Goal: Task Accomplishment & Management: Manage account settings

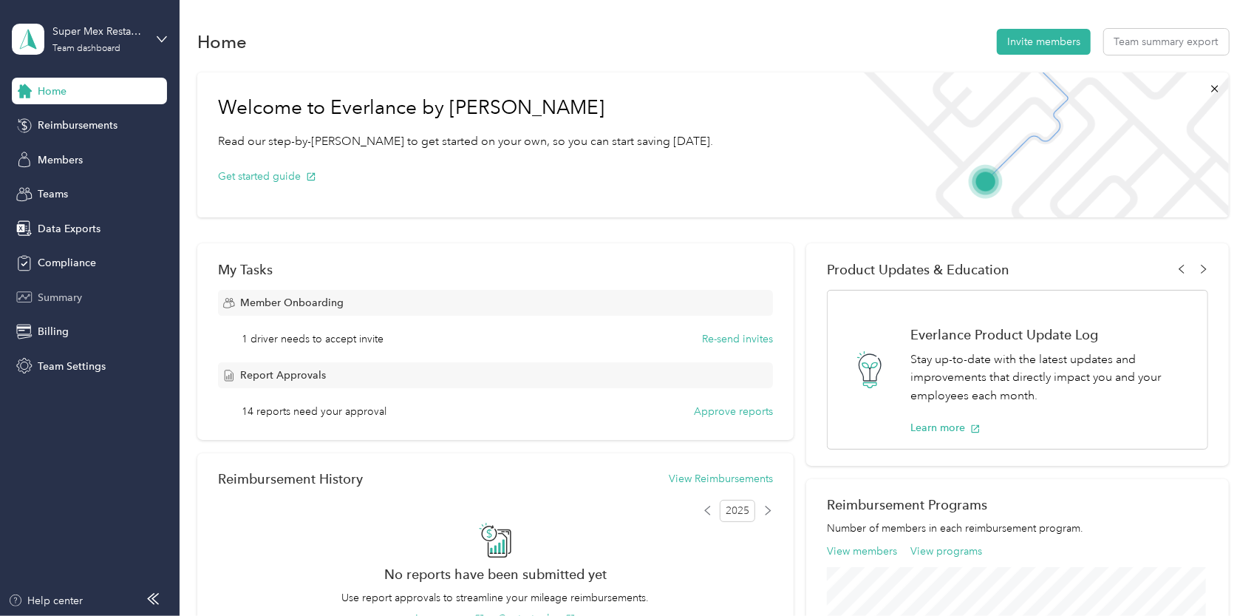
click at [99, 286] on div "Summary" at bounding box center [89, 297] width 155 height 27
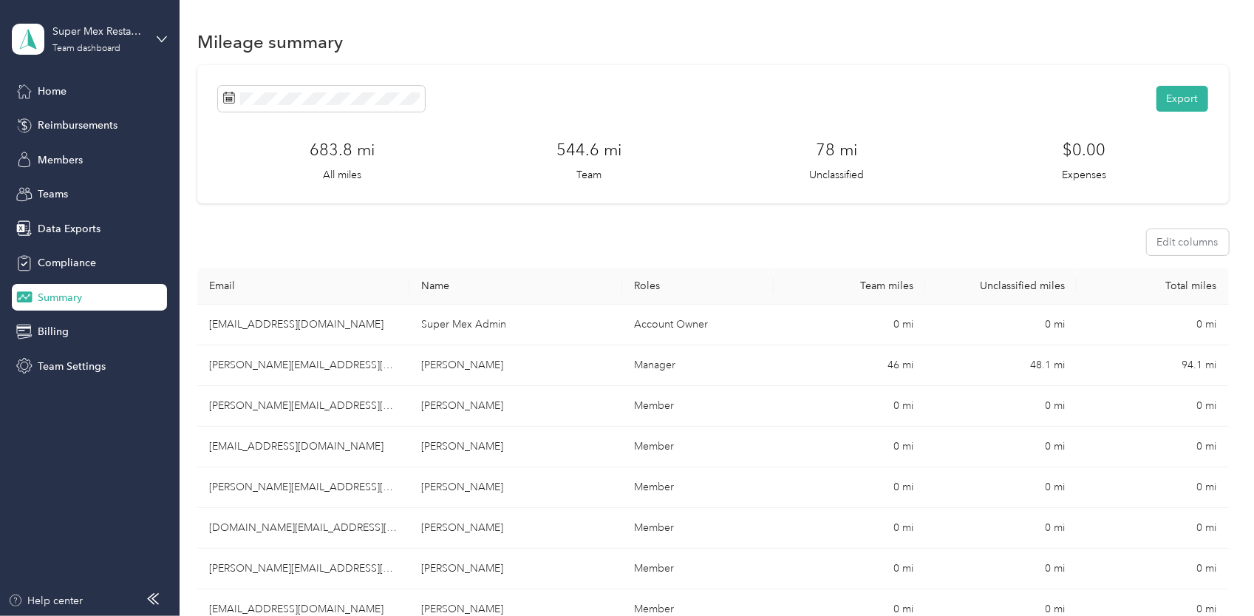
drag, startPoint x: 284, startPoint y: 75, endPoint x: 288, endPoint y: 84, distance: 9.3
click at [286, 75] on div "Export 683.8 mi All miles 544.6 mi Team 78 mi Unclassified $0.00 Expenses" at bounding box center [712, 134] width 1031 height 138
click at [289, 86] on span at bounding box center [321, 99] width 207 height 26
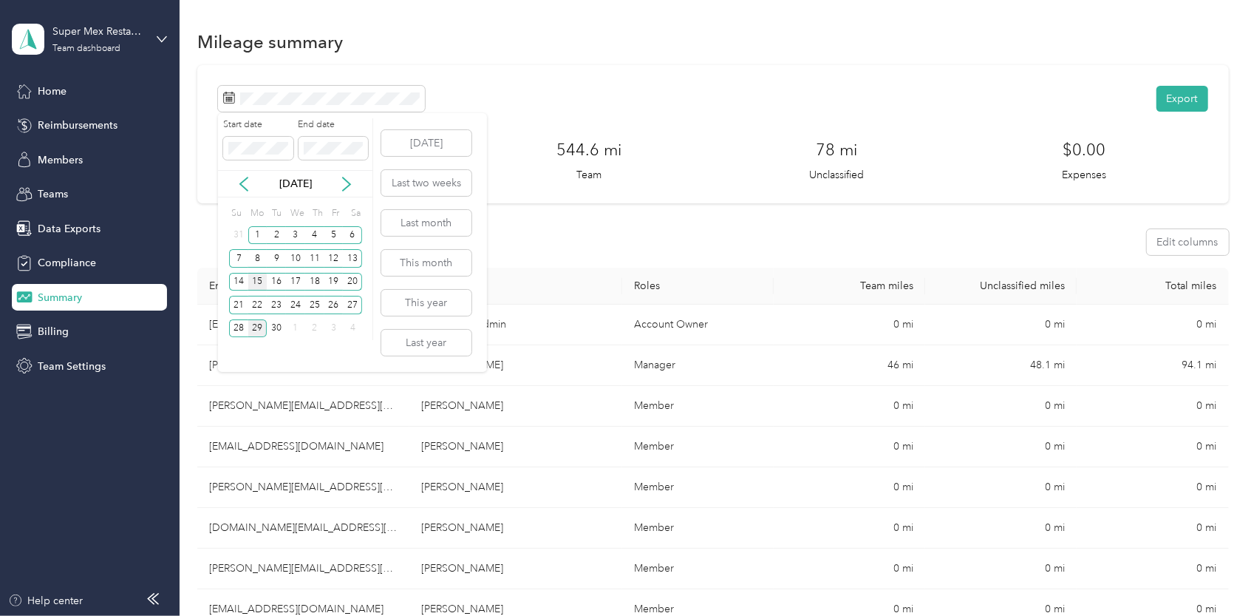
click at [261, 276] on div "15" at bounding box center [257, 282] width 19 height 18
click at [236, 329] on div "28" at bounding box center [238, 328] width 19 height 18
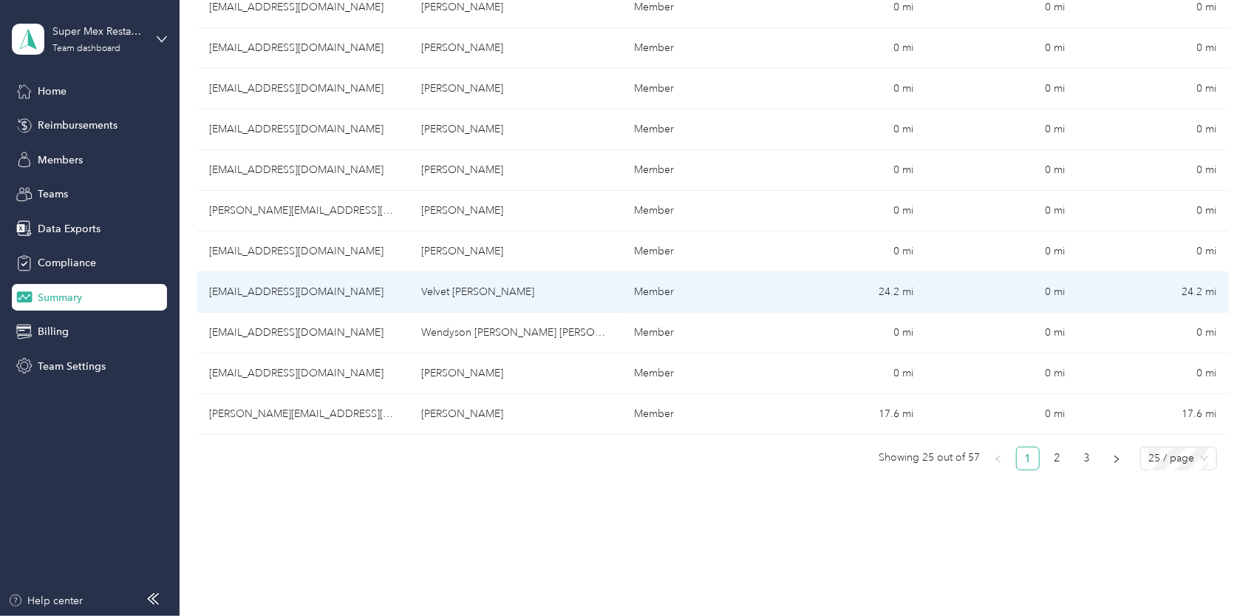
scroll to position [887, 0]
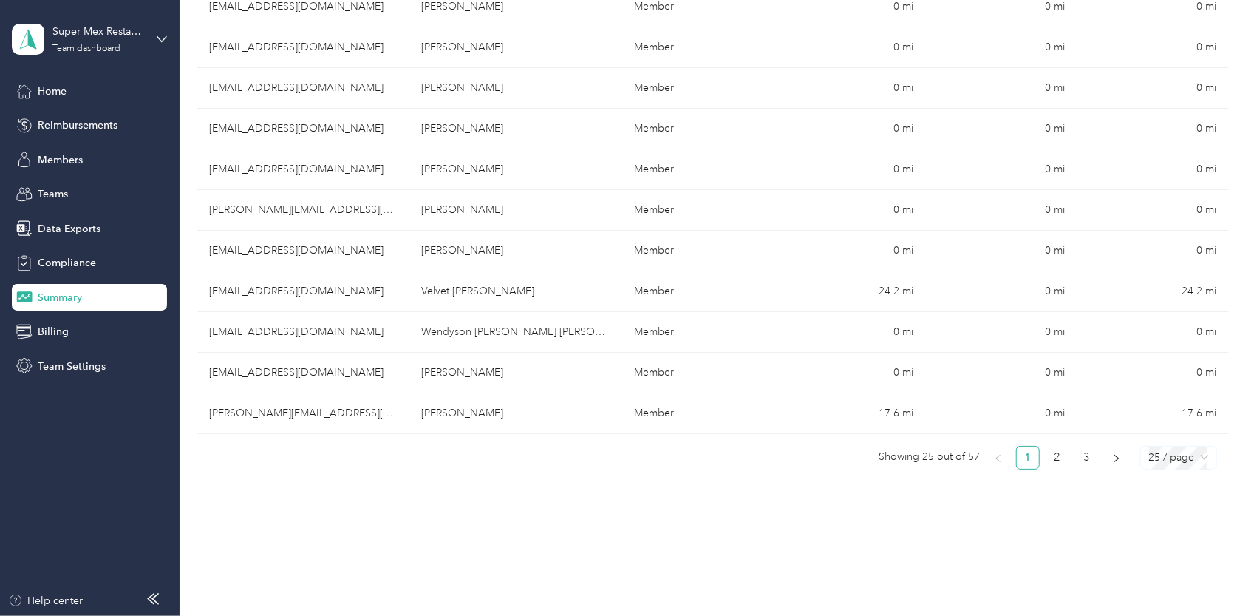
click at [1178, 446] on span "25 / page" at bounding box center [1178, 457] width 59 height 22
click at [1165, 509] on div "50 / page" at bounding box center [1178, 511] width 52 height 16
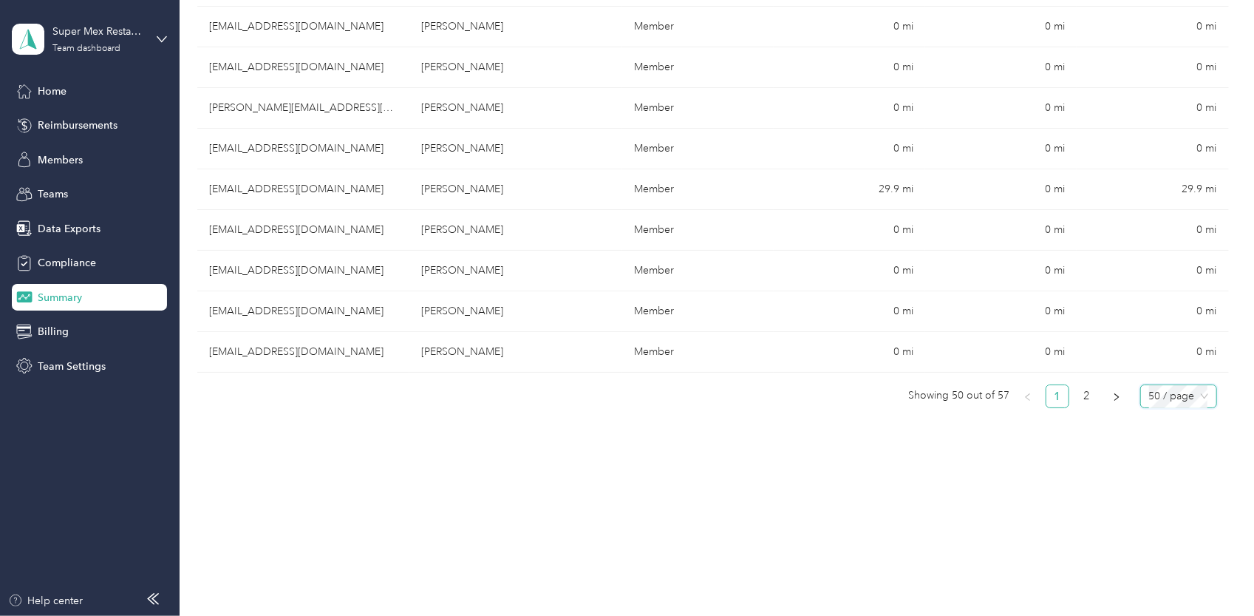
scroll to position [1971, 0]
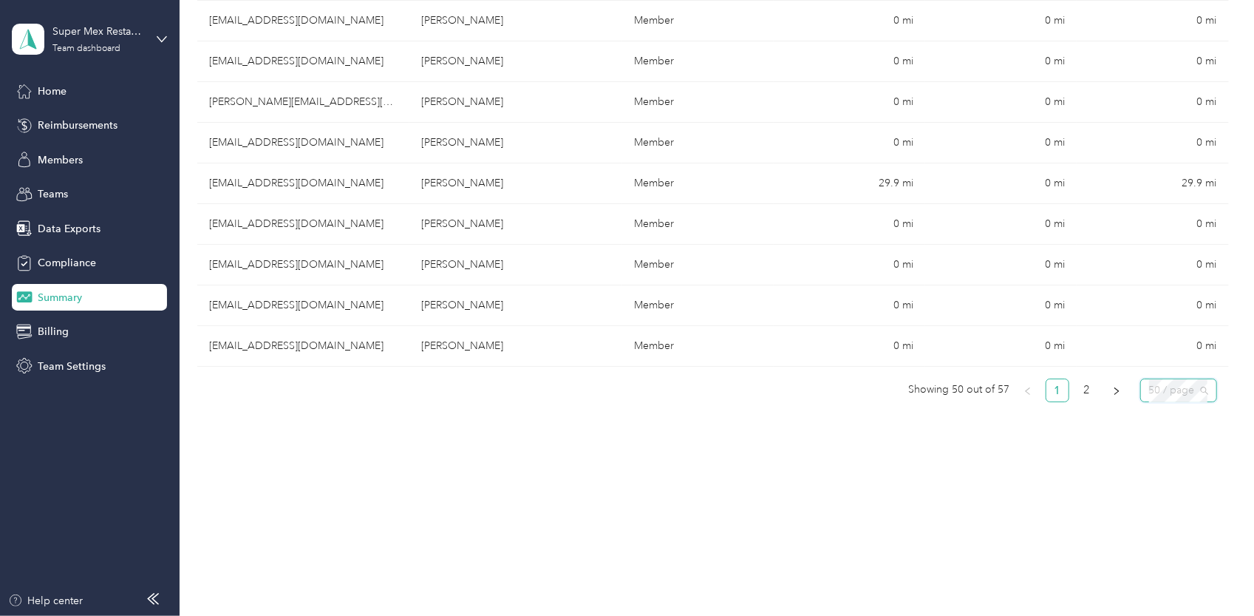
click at [1184, 384] on span "50 / page" at bounding box center [1178, 390] width 59 height 22
click at [1172, 459] on div "100 / page" at bounding box center [1178, 467] width 52 height 16
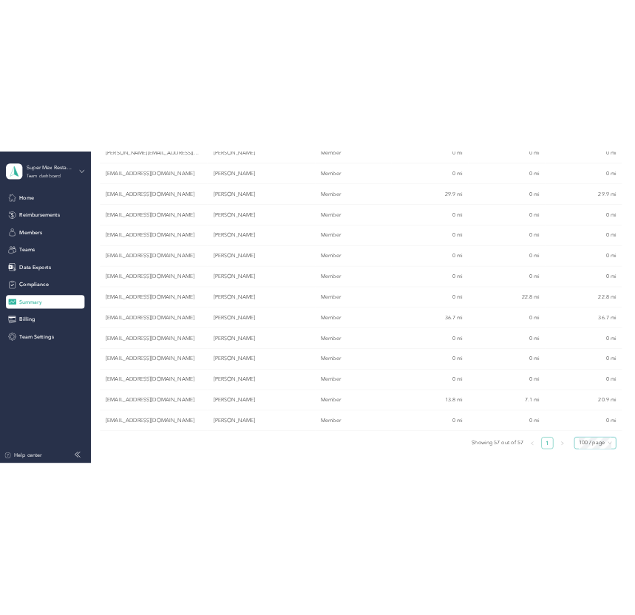
scroll to position [2254, 0]
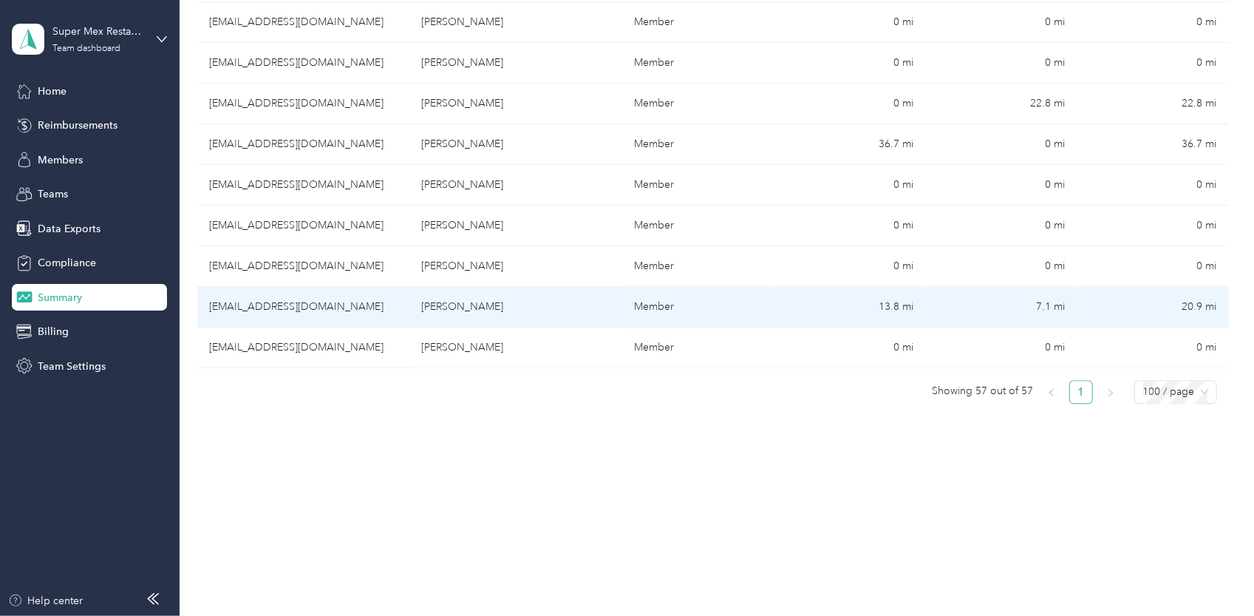
click at [266, 290] on td "tessa_mcdiarmid@yahoo.com" at bounding box center [303, 307] width 212 height 41
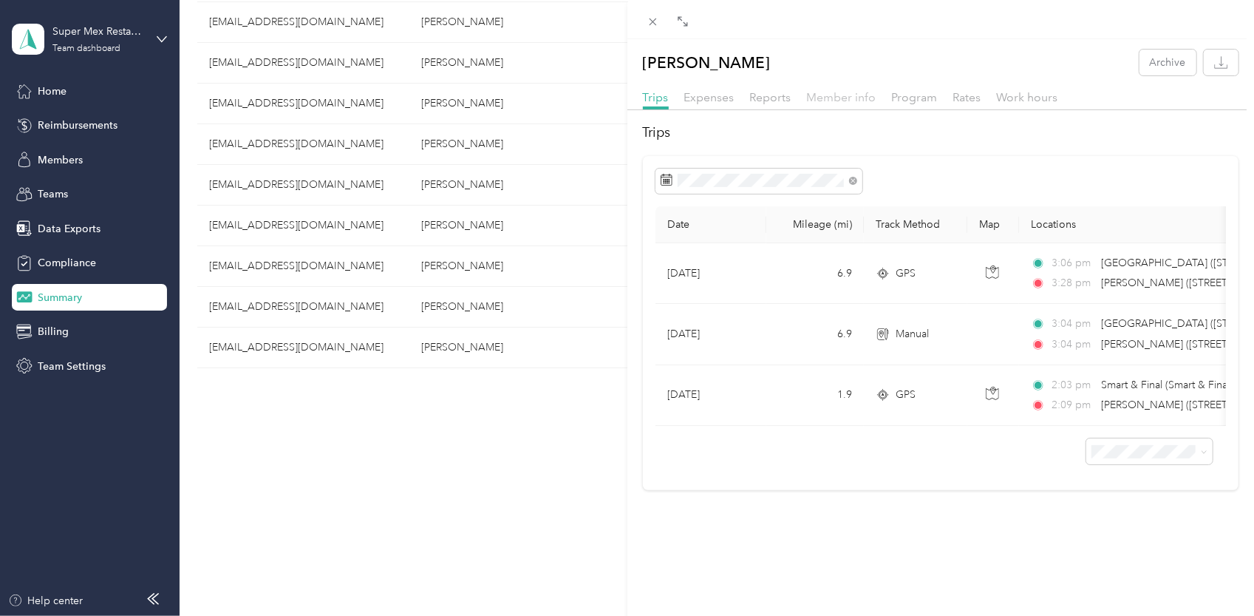
click at [854, 92] on span "Member info" at bounding box center [841, 97] width 69 height 14
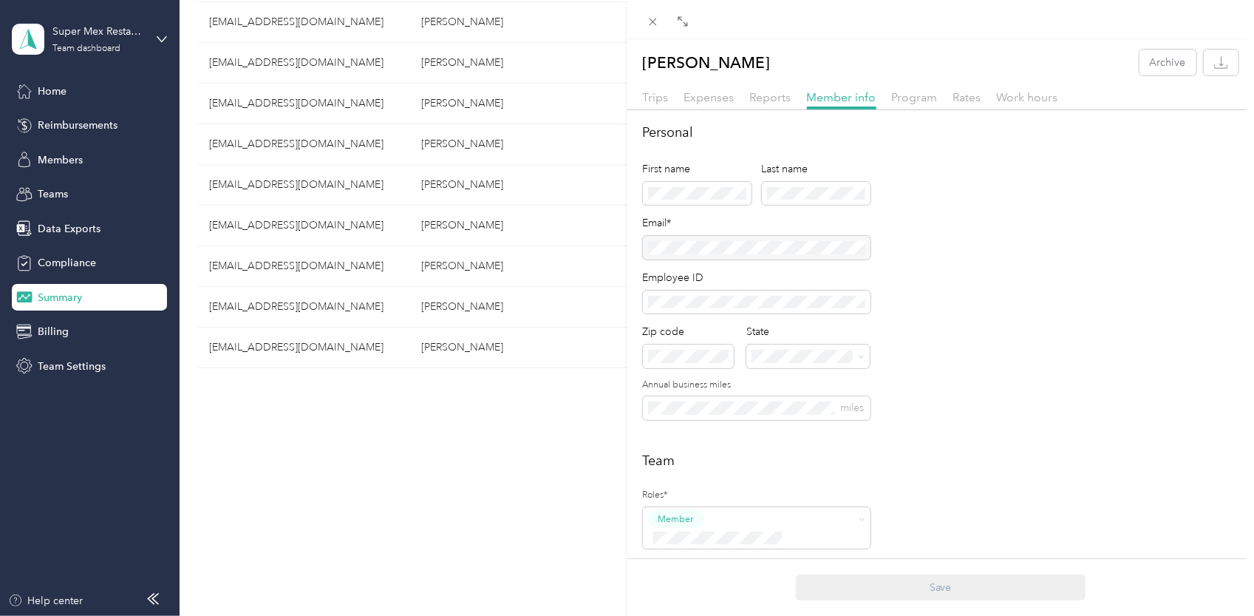
drag, startPoint x: 769, startPoint y: 68, endPoint x: 642, endPoint y: 70, distance: 127.2
click at [642, 70] on div "Tessa Mcdiarmid Archive" at bounding box center [942, 63] width 628 height 26
click at [481, 426] on div "Tessa Mcdiarmid Archive Trips Expenses Reports Member info Program Rates Work h…" at bounding box center [627, 308] width 1254 height 616
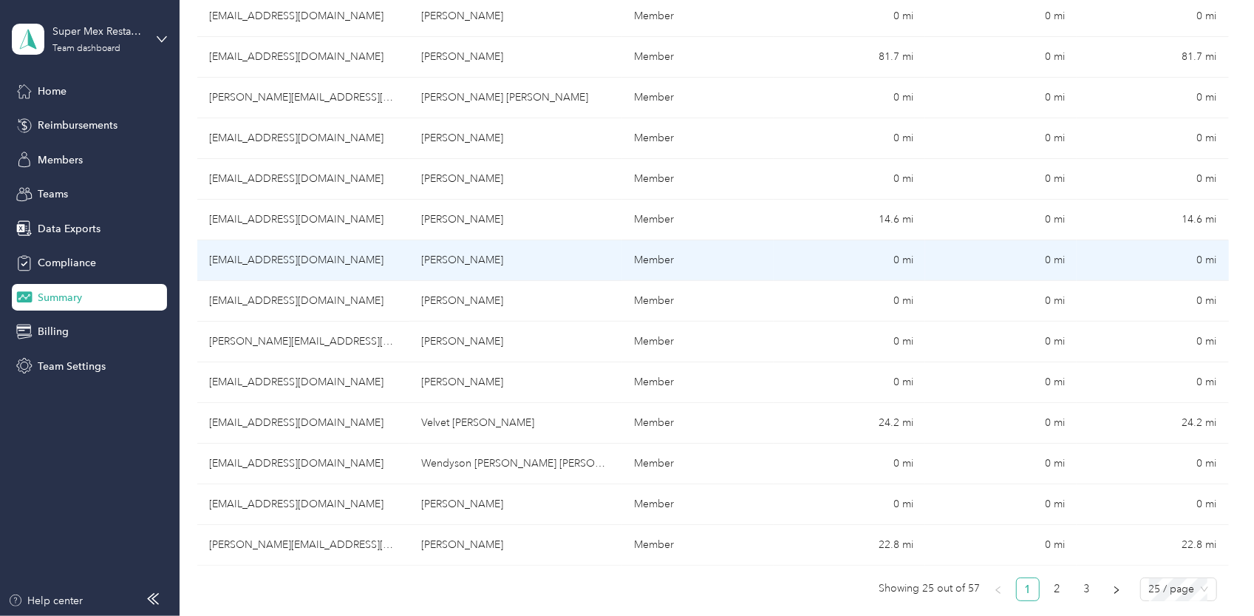
scroll to position [961, 0]
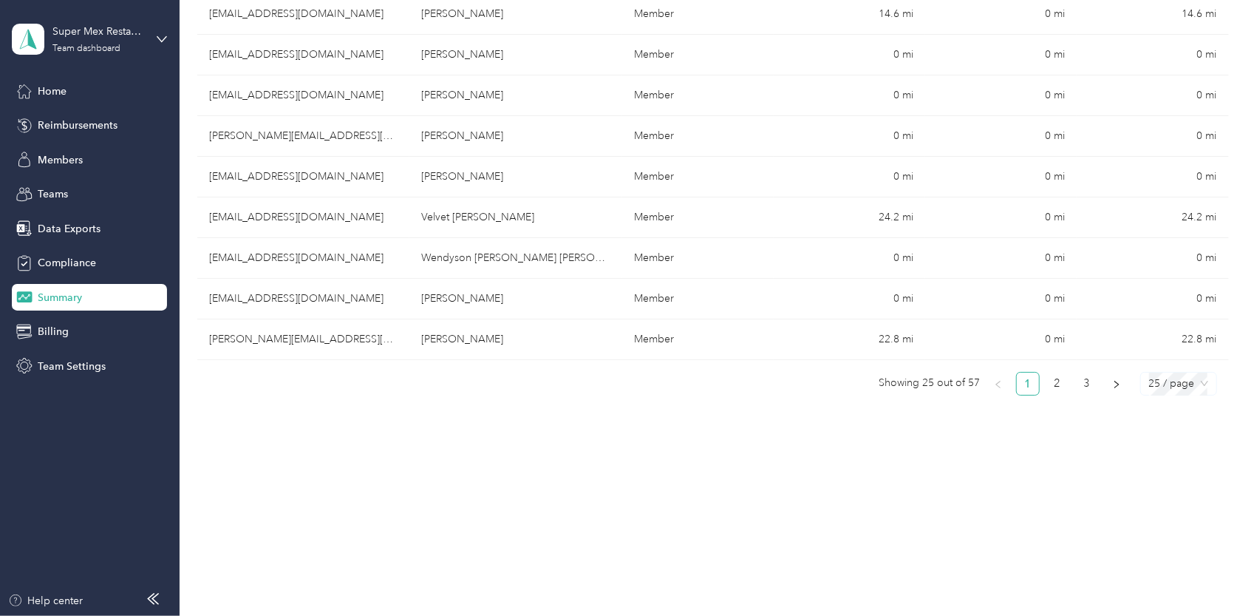
click at [1149, 376] on span "25 / page" at bounding box center [1178, 384] width 59 height 22
click at [1178, 456] on div "100 / page" at bounding box center [1178, 460] width 52 height 16
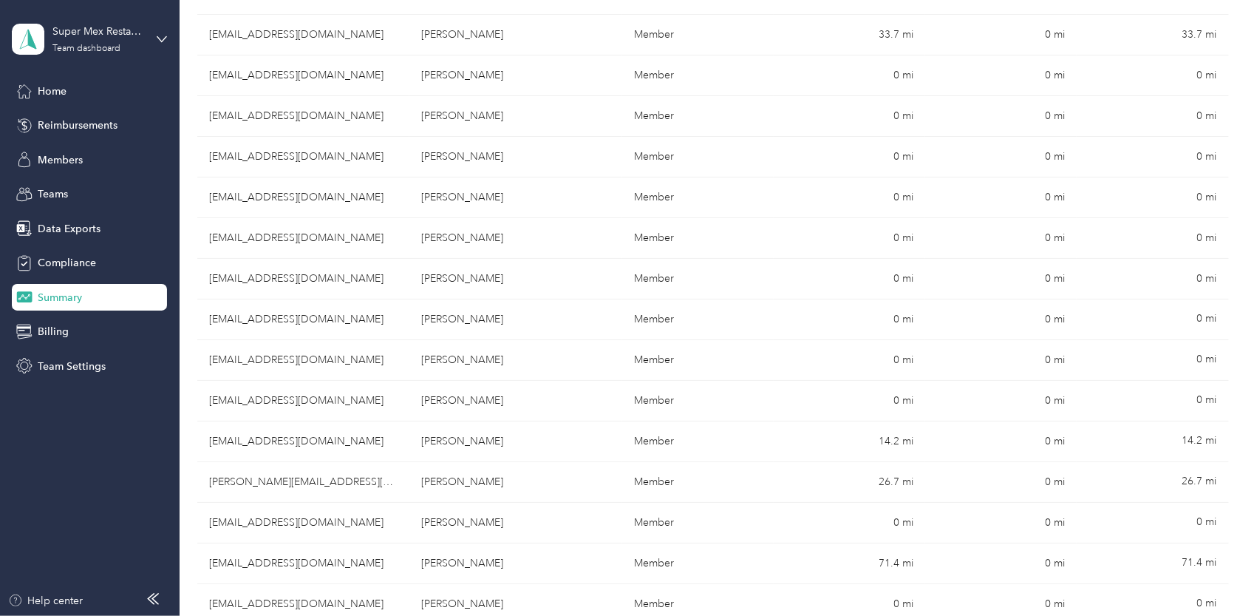
scroll to position [1478, 0]
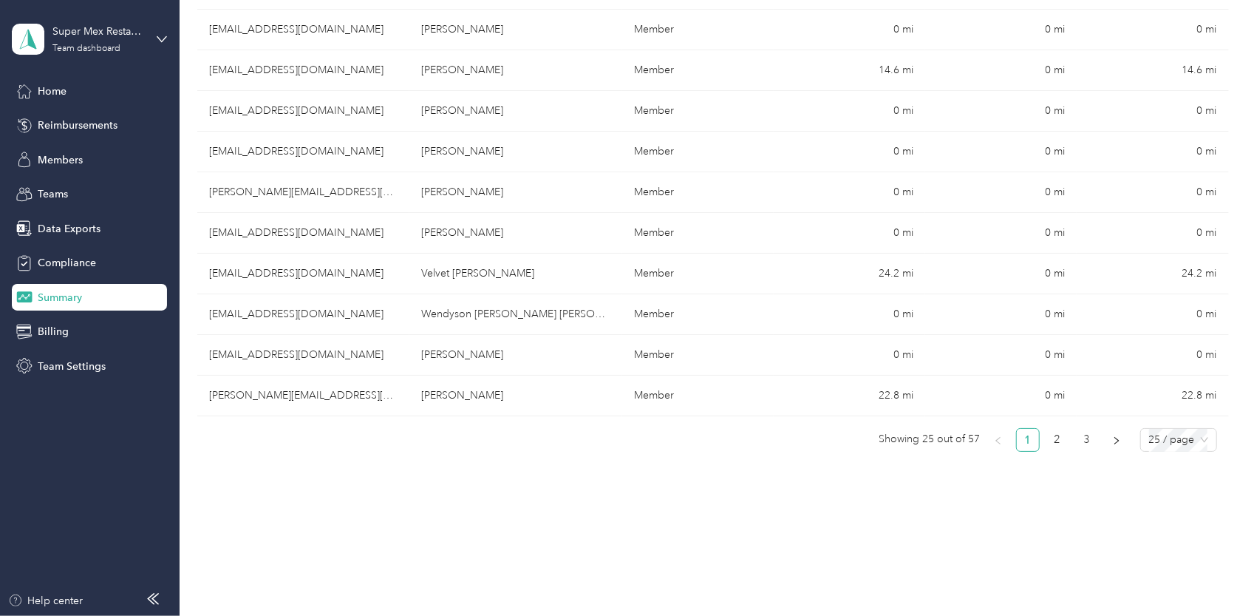
scroll to position [961, 0]
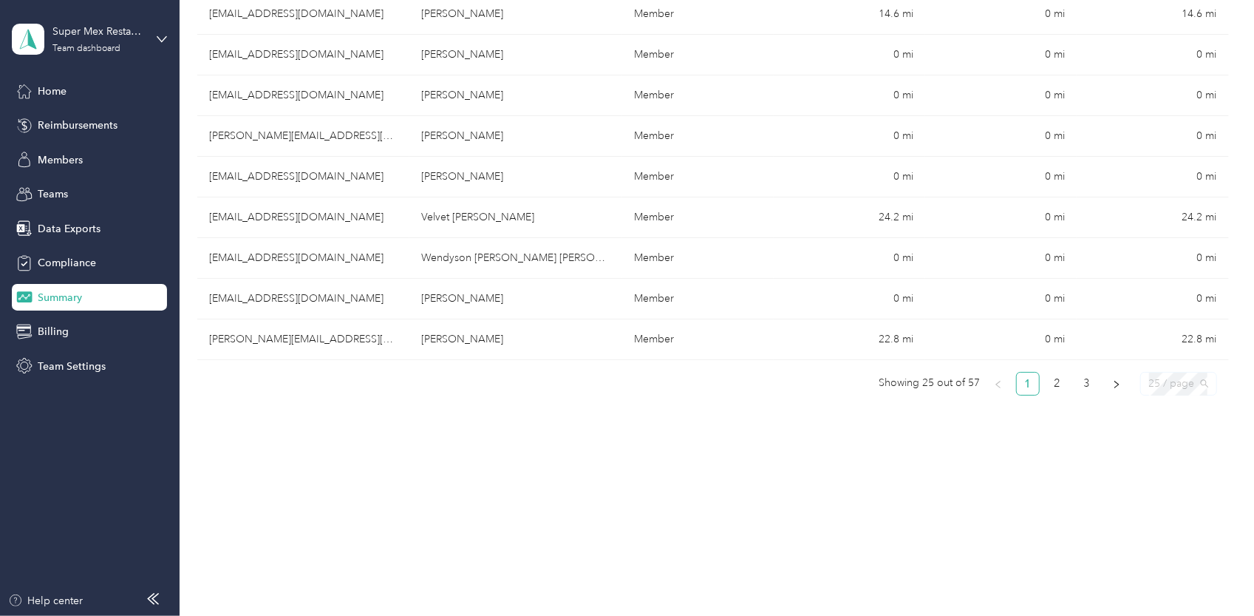
drag, startPoint x: 1170, startPoint y: 376, endPoint x: 1172, endPoint y: 389, distance: 12.7
click at [1170, 377] on span "25 / page" at bounding box center [1178, 384] width 59 height 22
click at [1175, 457] on div "100 / page" at bounding box center [1178, 460] width 52 height 16
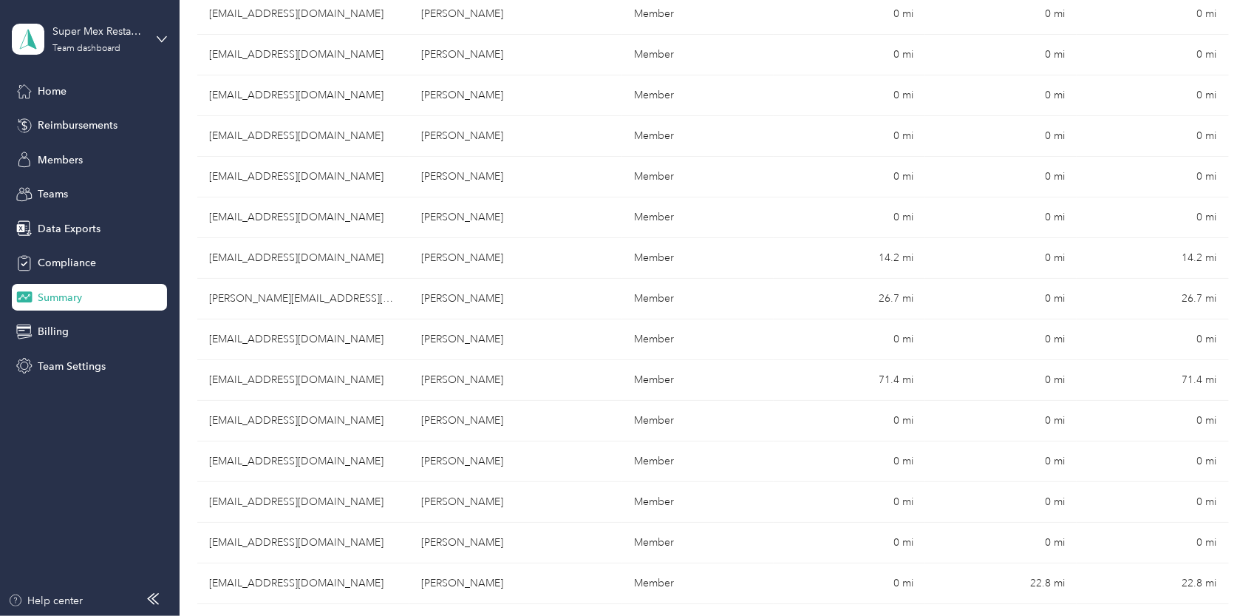
scroll to position [2144, 0]
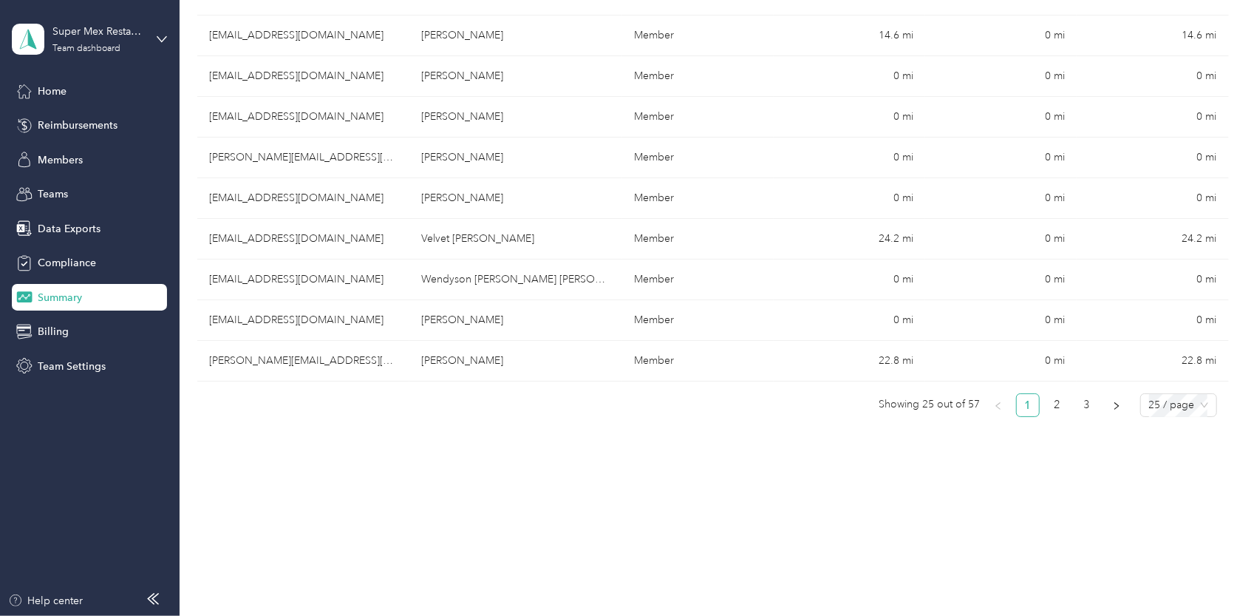
scroll to position [961, 0]
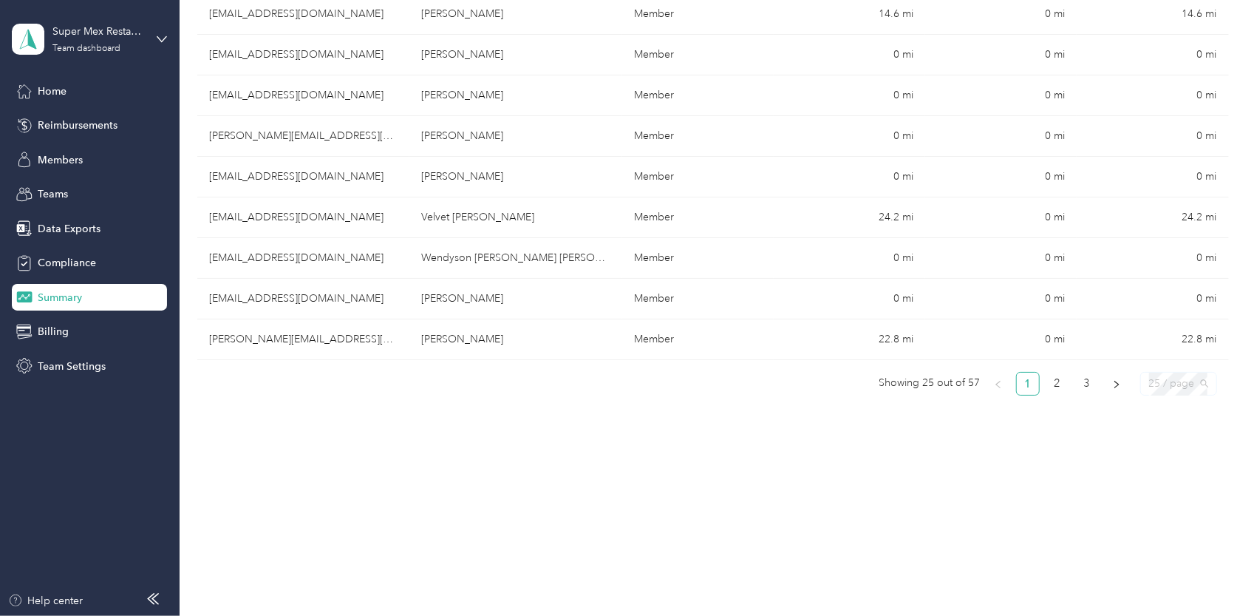
click at [1196, 373] on span "25 / page" at bounding box center [1178, 384] width 59 height 22
click at [1180, 454] on div "100 / page" at bounding box center [1178, 460] width 52 height 16
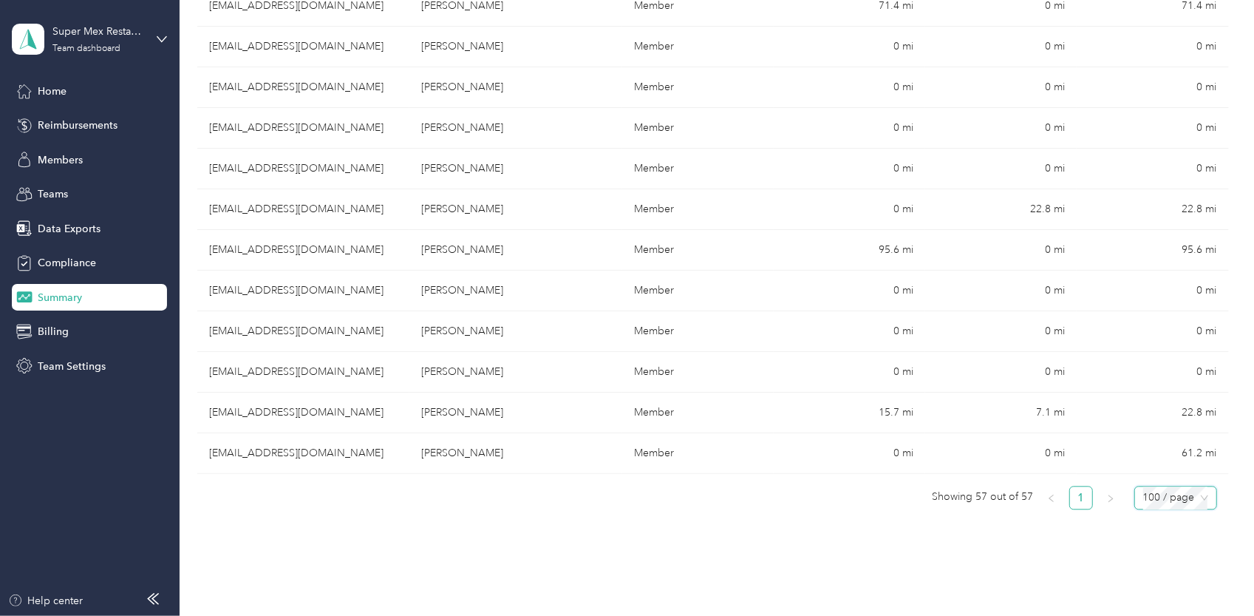
scroll to position [2254, 0]
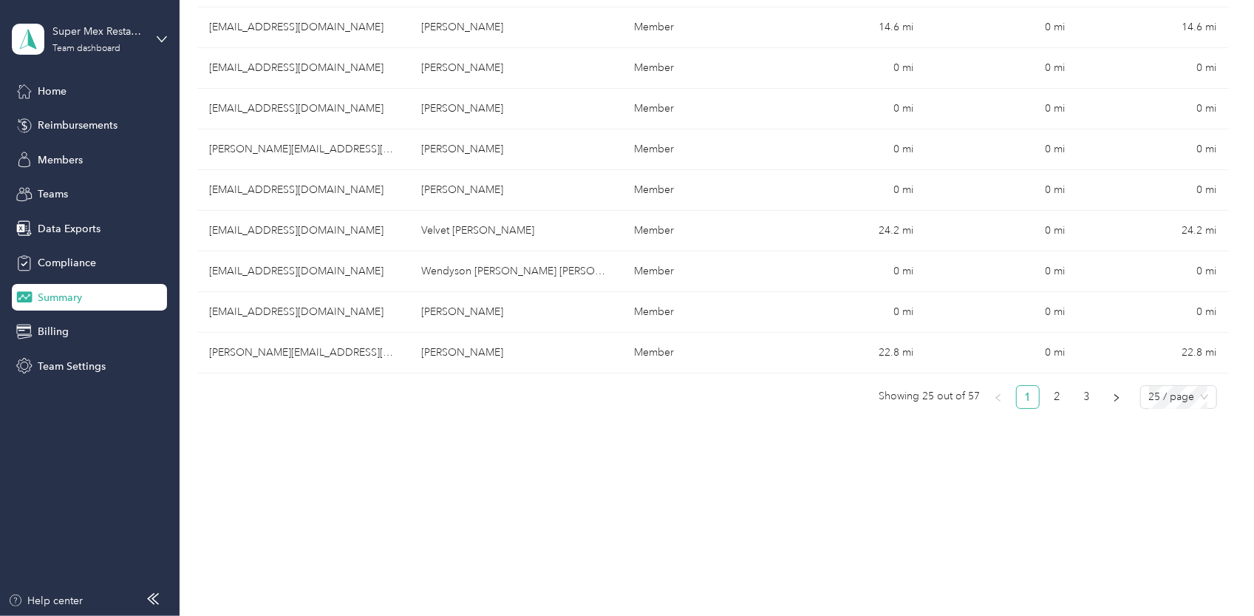
scroll to position [961, 0]
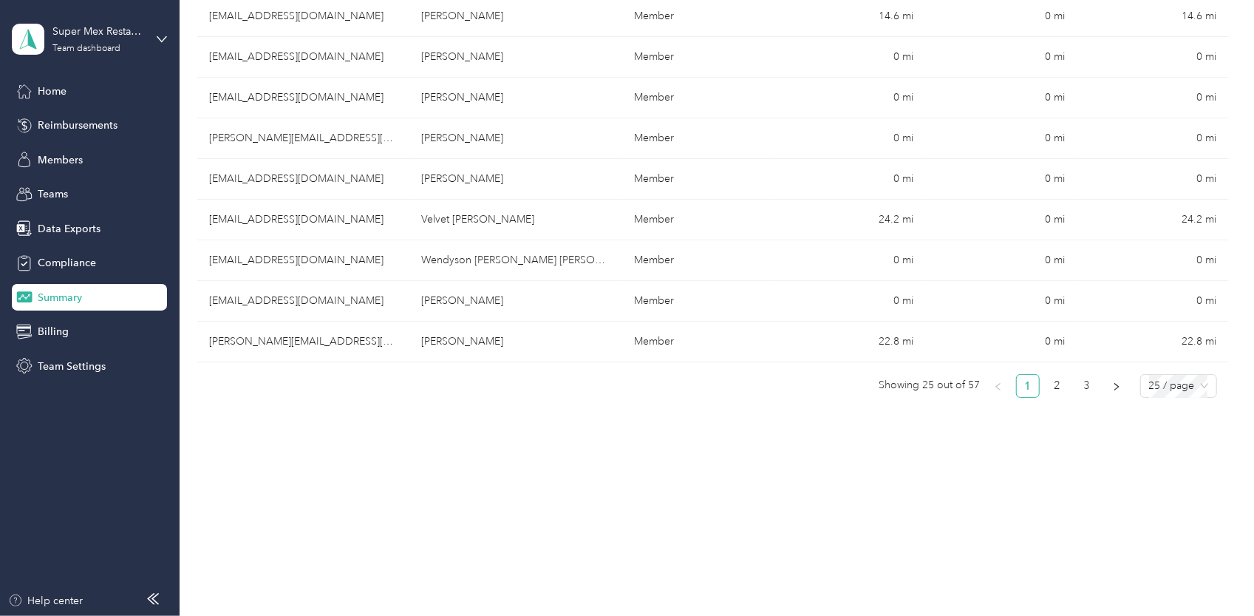
scroll to position [961, 0]
